Goal: Task Accomplishment & Management: Use online tool/utility

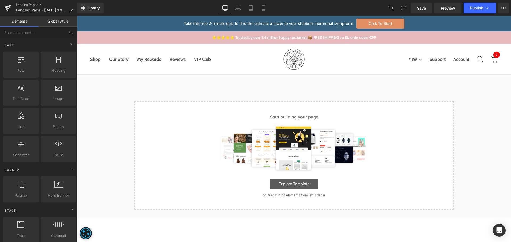
click at [299, 188] on link "Explore Template" at bounding box center [294, 184] width 48 height 11
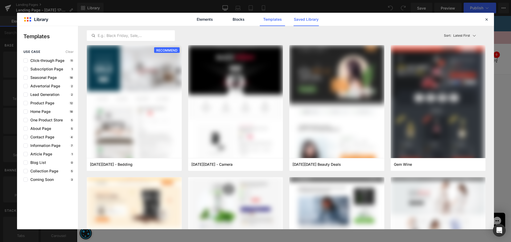
click at [305, 20] on link "Saved Library" at bounding box center [306, 19] width 25 height 13
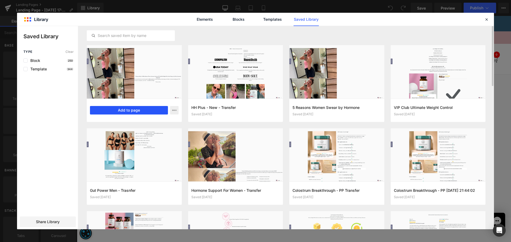
click at [136, 111] on button "Add to page" at bounding box center [129, 110] width 78 height 9
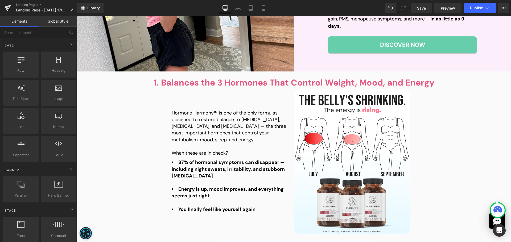
scroll to position [160, 0]
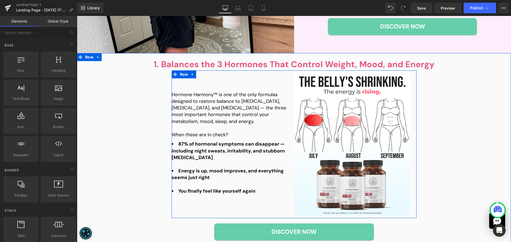
click at [362, 143] on icon at bounding box center [363, 143] width 3 height 3
click at [346, 144] on span "Image" at bounding box center [343, 143] width 11 height 6
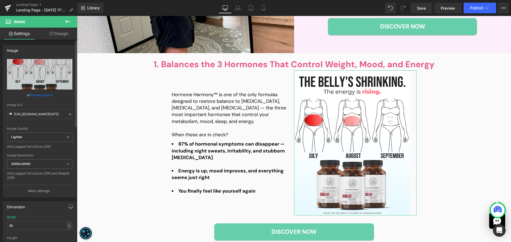
click at [43, 94] on link "Browse gallery" at bounding box center [41, 94] width 23 height 9
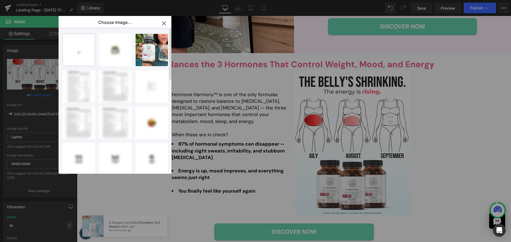
click at [81, 58] on input "file" at bounding box center [79, 50] width 32 height 32
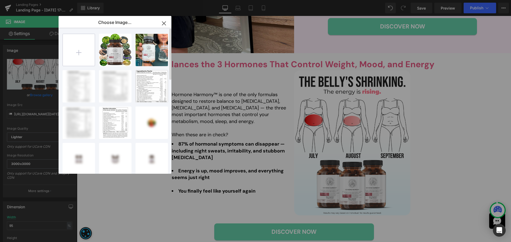
type input "C:\fakepath\Q3-[DATE]-Timeline-ChestFat-Illustration-HH-1.3-4x5 (3).png"
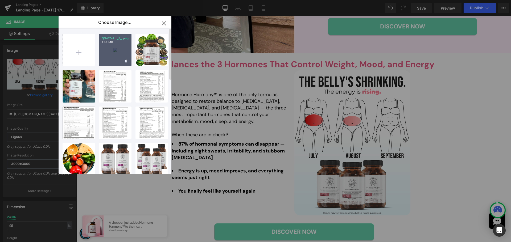
click at [118, 63] on div "Q3-07-J..._3_.png 1.38 MB" at bounding box center [115, 50] width 32 height 32
type input "[URL][DOMAIN_NAME][DATE]"
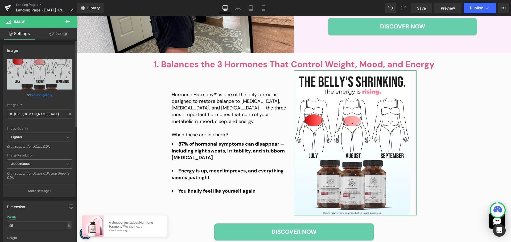
click at [47, 96] on link "Browse gallery" at bounding box center [41, 94] width 23 height 9
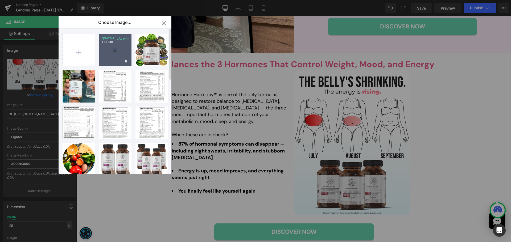
click at [117, 60] on div "Q3-07-J..._3_.png 1.38 MB" at bounding box center [115, 50] width 32 height 32
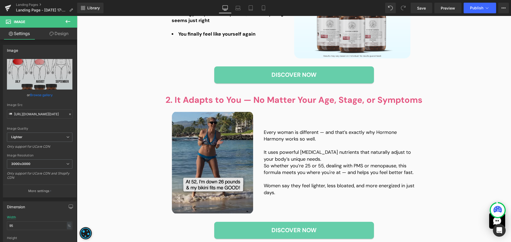
scroll to position [319, 0]
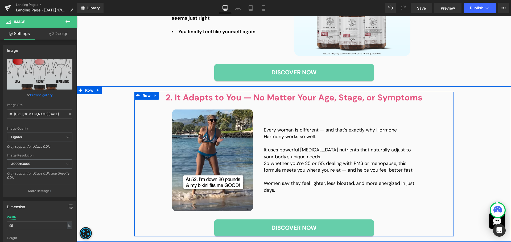
click at [455, 144] on div "2. It Adapts to You — No Matter Your Age, Stage, or Symptoms Heading Image Ever…" at bounding box center [294, 164] width 434 height 145
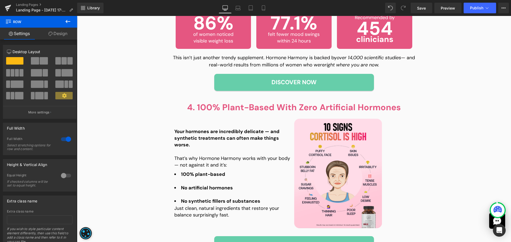
scroll to position [612, 0]
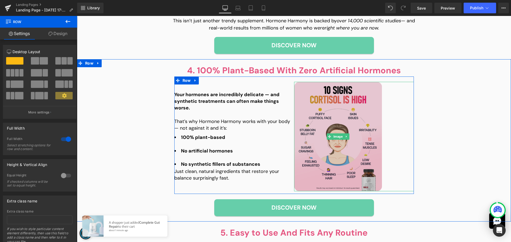
click at [339, 150] on img at bounding box center [338, 137] width 88 height 110
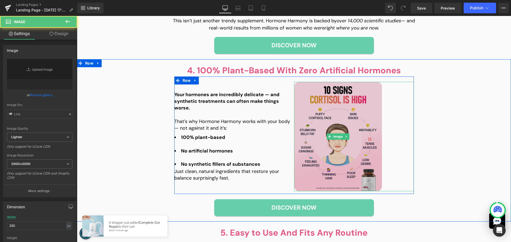
type input "[URL][DOMAIN_NAME][DATE]"
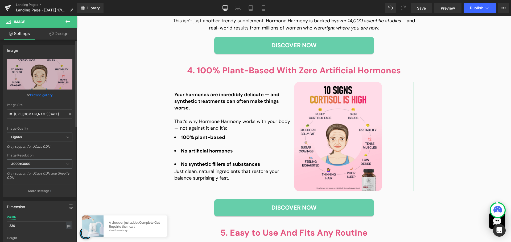
click at [40, 96] on link "Browse gallery" at bounding box center [41, 94] width 23 height 9
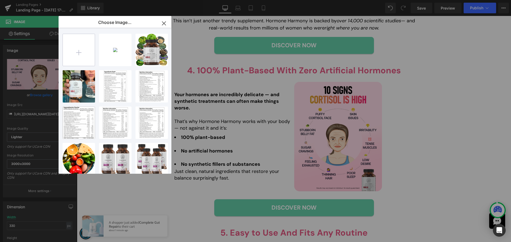
click at [83, 56] on input "file" at bounding box center [79, 50] width 32 height 32
type input "C:\fakepath\Q2-[DATE]-Body-Notes-WeightLoss-UGC-HH-1.7-4x5 (6).png"
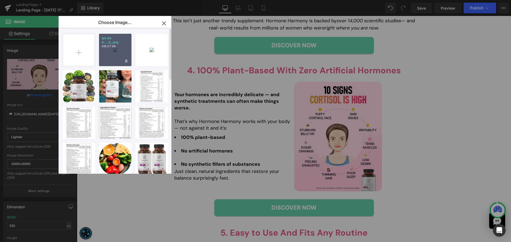
click at [116, 65] on div "Q2-04-A..._6_.png 918.07 KB" at bounding box center [115, 50] width 32 height 32
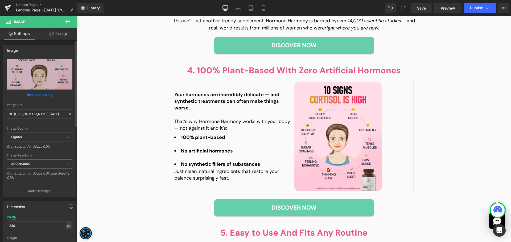
click at [43, 96] on link "Browse gallery" at bounding box center [41, 94] width 23 height 9
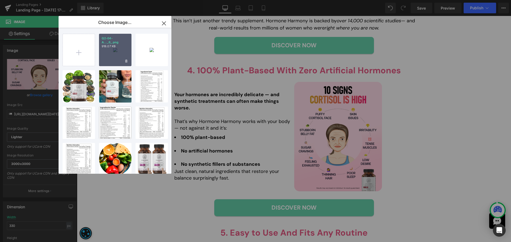
click at [115, 58] on div "Q2-04-A..._6_.png 918.07 KB" at bounding box center [115, 50] width 32 height 32
type input "[URL][DOMAIN_NAME][DATE]"
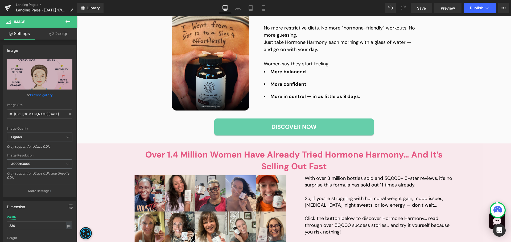
scroll to position [852, 0]
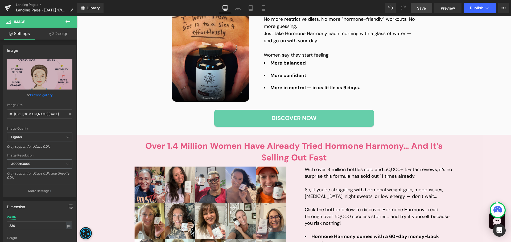
click at [423, 9] on span "Save" at bounding box center [421, 8] width 9 height 6
click at [446, 9] on span "Preview" at bounding box center [448, 8] width 14 height 6
click at [452, 6] on span "Preview" at bounding box center [448, 8] width 14 height 6
click at [70, 11] on icon at bounding box center [71, 10] width 4 height 4
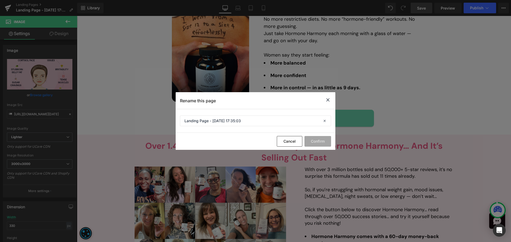
click at [256, 127] on section "Landing Page - [DATE] 17:35:03" at bounding box center [256, 121] width 160 height 24
click at [259, 122] on input "Landing Page - [DATE] 17:35:03" at bounding box center [255, 121] width 151 height 11
click at [215, 122] on input "Landing Page - [DATE] 17:35:03" at bounding box center [255, 121] width 151 height 11
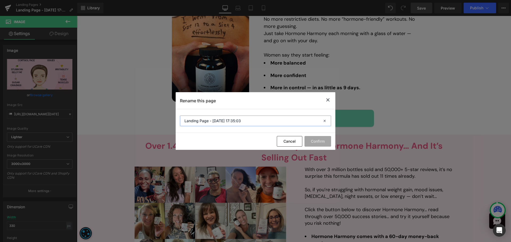
click at [215, 122] on input "Landing Page - [DATE] 17:35:03" at bounding box center [255, 121] width 151 height 11
paste input "The Secret to Hormonal Balance for Women"
type input "The Secret to Hormonal Balance for Women"
click at [316, 141] on button "Confirm" at bounding box center [317, 141] width 27 height 11
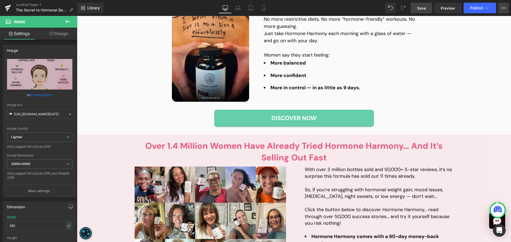
click at [506, 6] on button "View Live Page View with current Template Save Template to Library Schedule Pub…" at bounding box center [503, 8] width 11 height 11
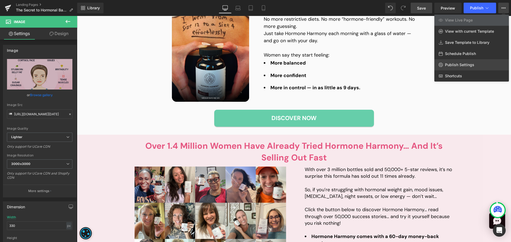
click at [470, 65] on span "Publish Settings" at bounding box center [459, 65] width 29 height 5
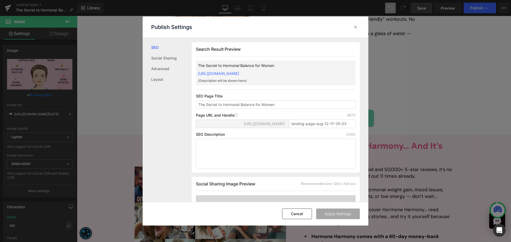
scroll to position [0, 0]
click at [302, 122] on input "landing-page-aug-12-17-35-03" at bounding box center [322, 123] width 67 height 9
paste input "natural-hormone-balance"
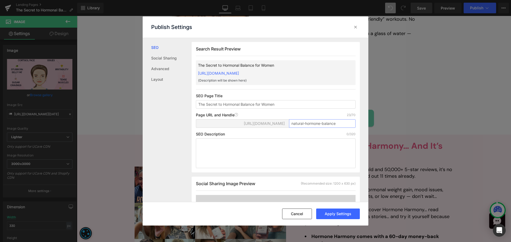
type input "natural-hormone-balance"
click at [351, 214] on button "Apply Settings" at bounding box center [338, 214] width 44 height 11
drag, startPoint x: 358, startPoint y: 28, endPoint x: 359, endPoint y: 10, distance: 17.6
click at [358, 28] on div at bounding box center [355, 27] width 9 height 9
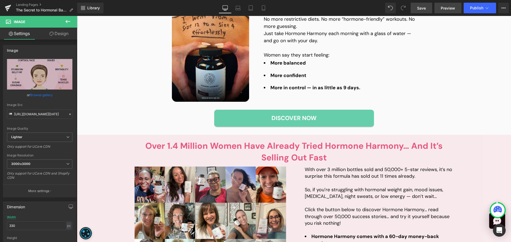
click at [446, 10] on span "Preview" at bounding box center [448, 8] width 14 height 6
